Goal: Transaction & Acquisition: Purchase product/service

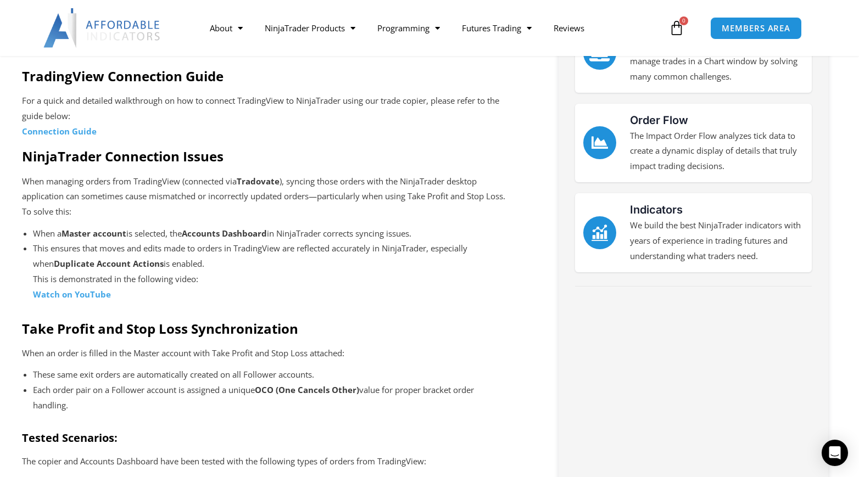
scroll to position [220, 0]
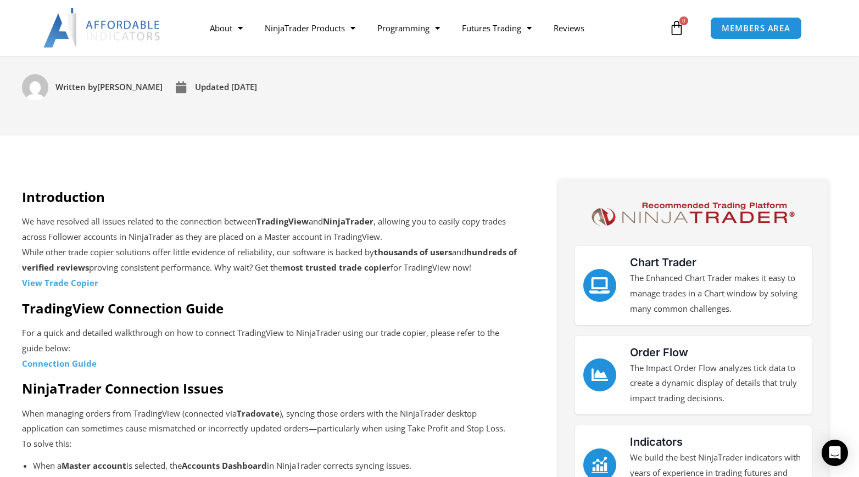
click at [49, 282] on strong "View Trade Copier" at bounding box center [60, 282] width 76 height 11
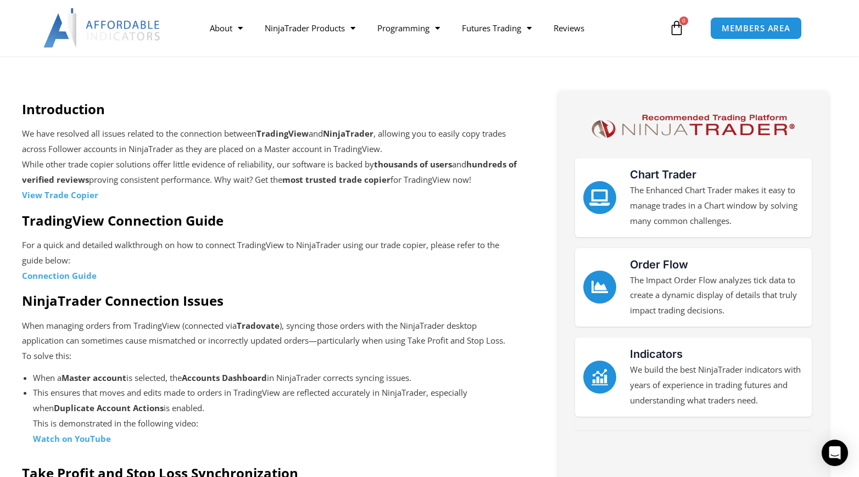
scroll to position [330, 0]
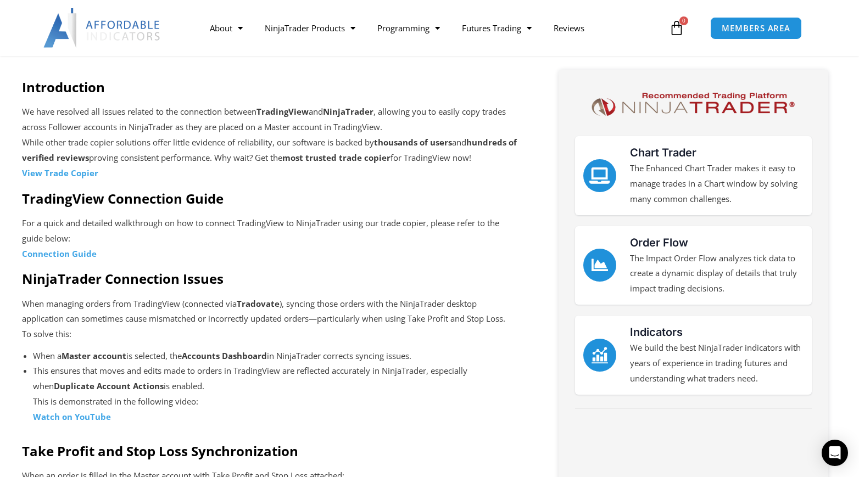
click at [49, 168] on strong "View Trade Copier" at bounding box center [60, 173] width 76 height 11
drag, startPoint x: 44, startPoint y: 171, endPoint x: 58, endPoint y: 42, distance: 129.9
click at [45, 162] on p "We have resolved all issues related to the connection between TradingView and N…" at bounding box center [271, 142] width 498 height 76
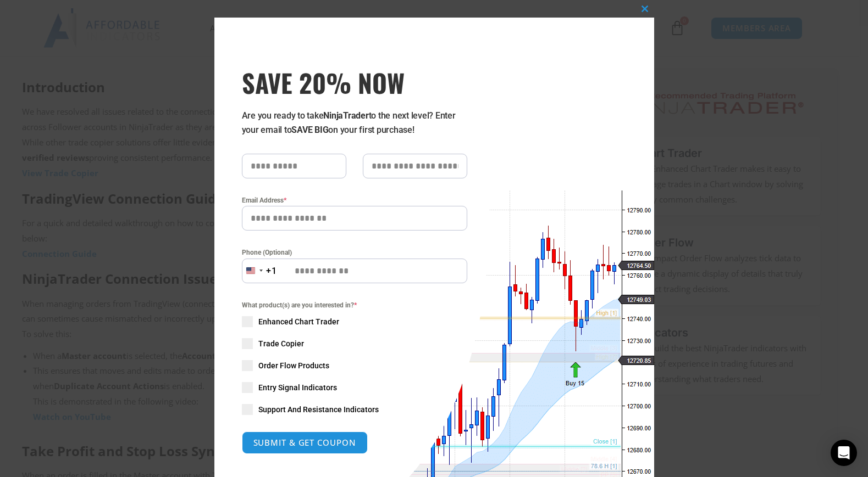
click at [259, 344] on span "Trade Copier" at bounding box center [281, 343] width 46 height 11
click at [639, 12] on span at bounding box center [645, 8] width 18 height 7
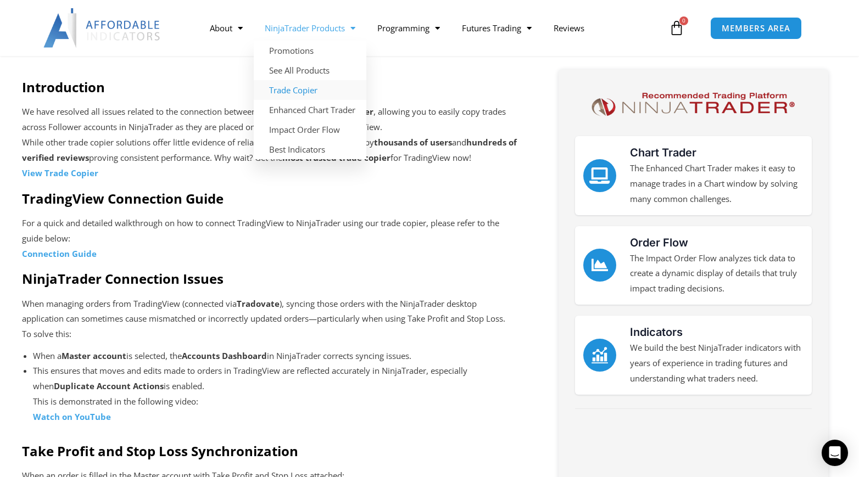
click at [307, 89] on link "Trade Copier" at bounding box center [310, 90] width 113 height 20
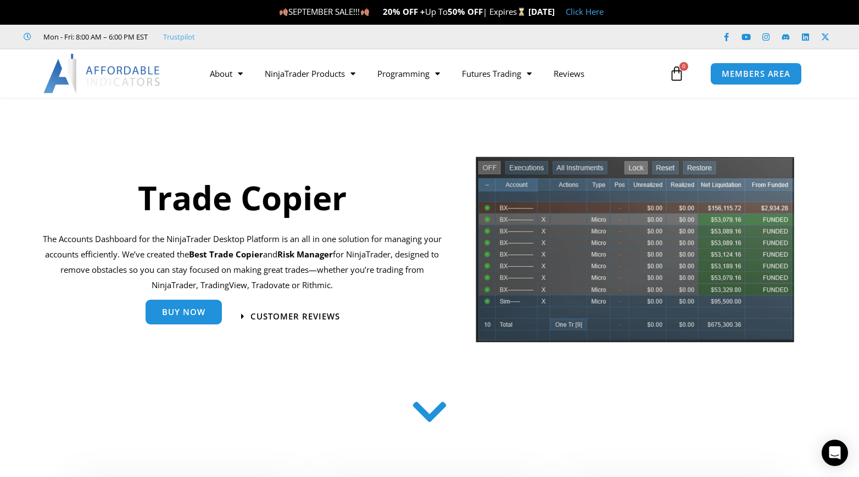
click at [203, 316] on span "Buy Now" at bounding box center [183, 312] width 43 height 8
